Goal: Information Seeking & Learning: Find specific fact

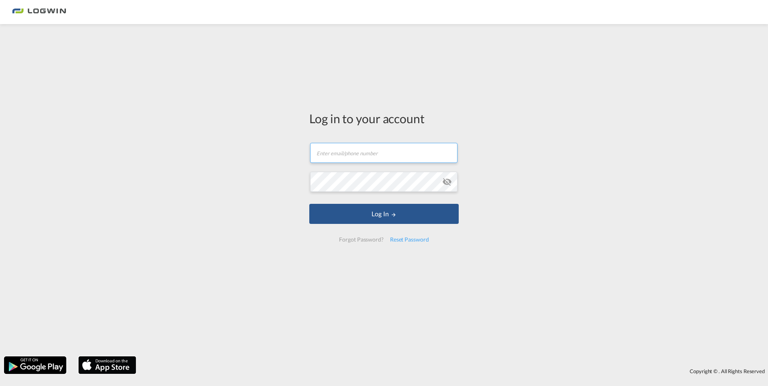
type input "[PERSON_NAME][EMAIL_ADDRESS][PERSON_NAME][DOMAIN_NAME]"
click at [398, 215] on button "Log In" at bounding box center [383, 214] width 149 height 20
